Goal: Transaction & Acquisition: Purchase product/service

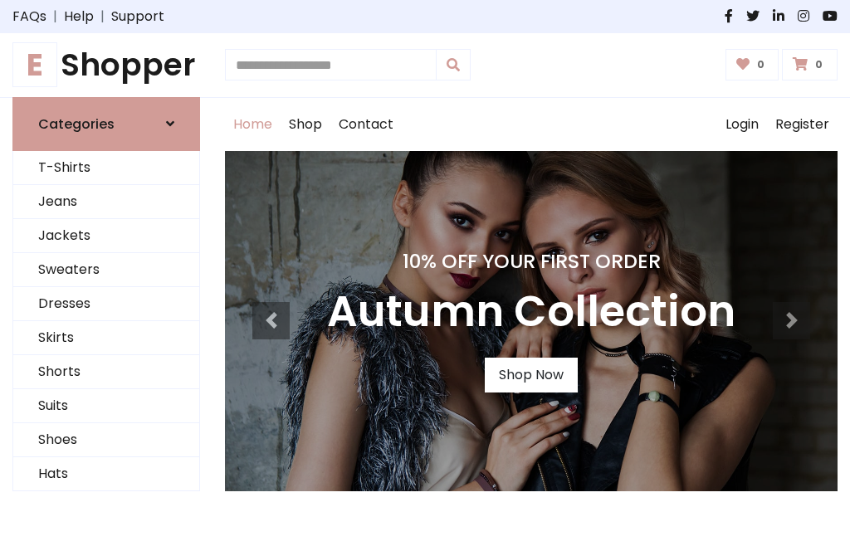
click at [425, 273] on h4 "10% Off Your First Order" at bounding box center [531, 261] width 408 height 23
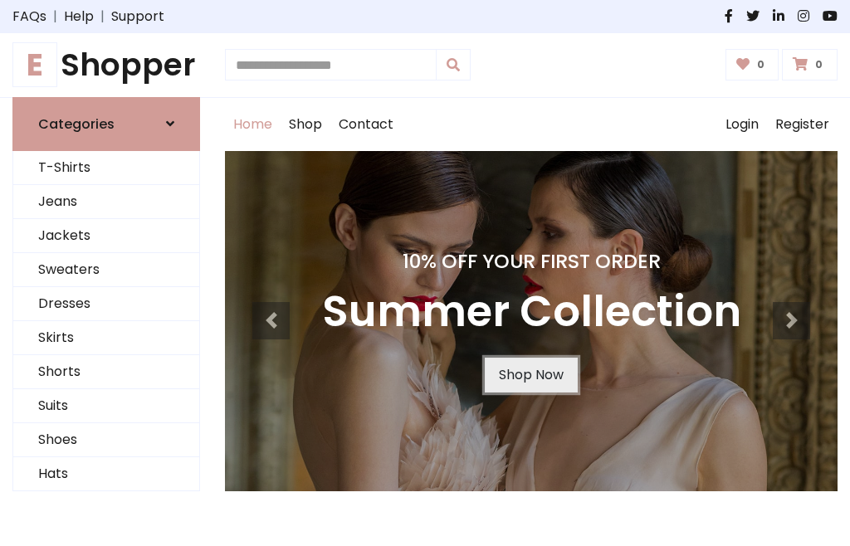
click at [530, 374] on link "Shop Now" at bounding box center [531, 375] width 93 height 35
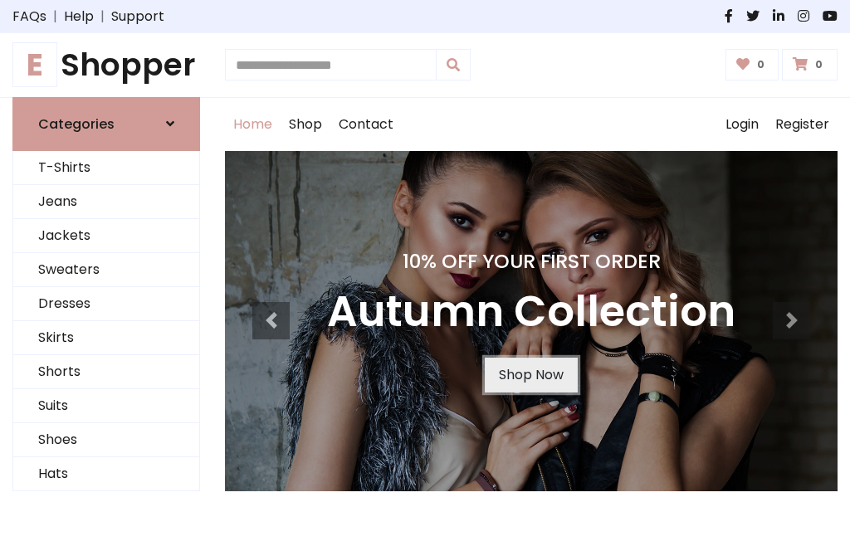
click at [530, 374] on link "Shop Now" at bounding box center [531, 375] width 93 height 35
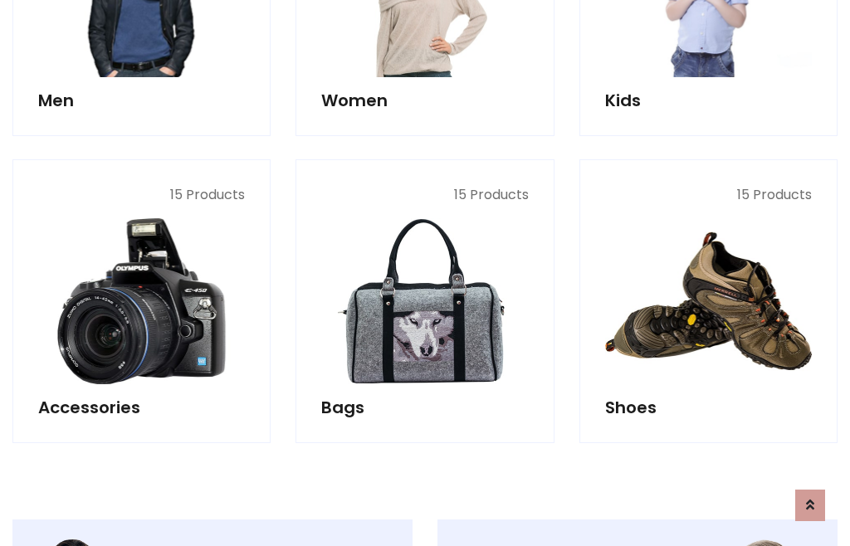
scroll to position [1655, 0]
